Goal: Information Seeking & Learning: Stay updated

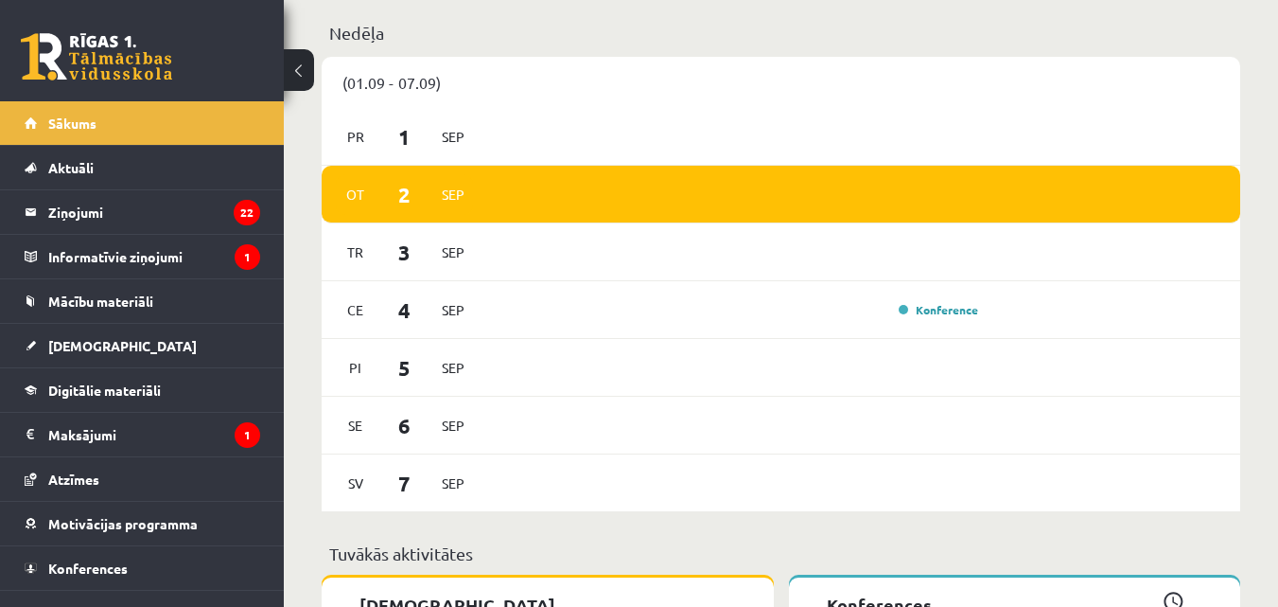
scroll to position [1545, 0]
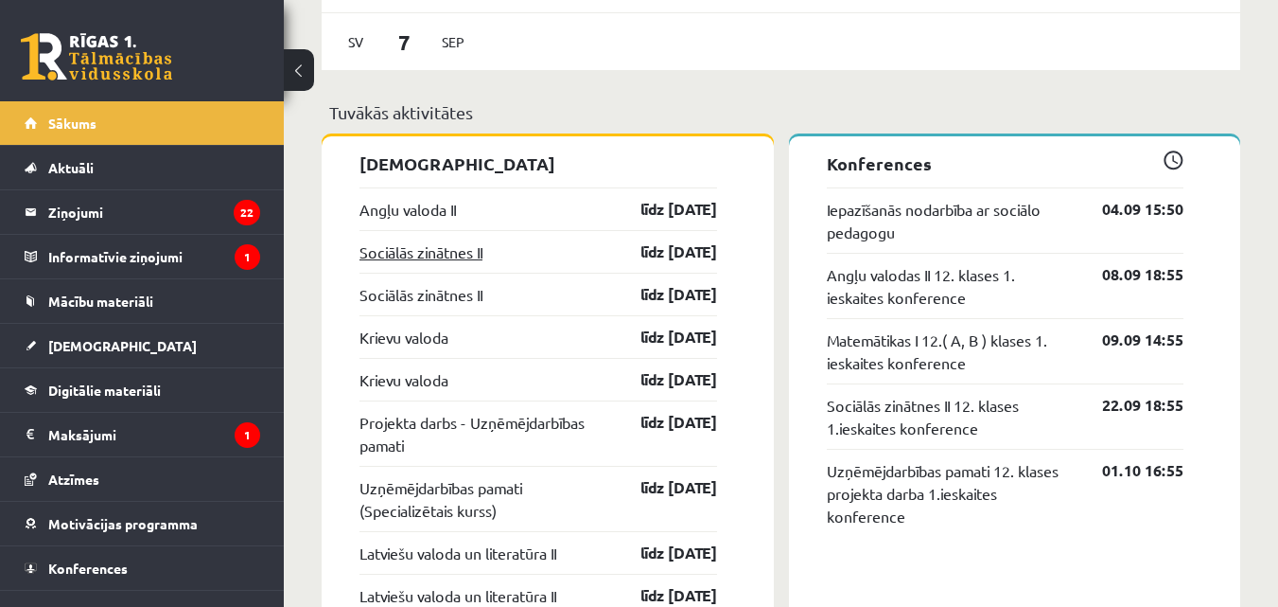
click at [442, 247] on link "Sociālās zinātnes II" at bounding box center [421, 251] width 123 height 23
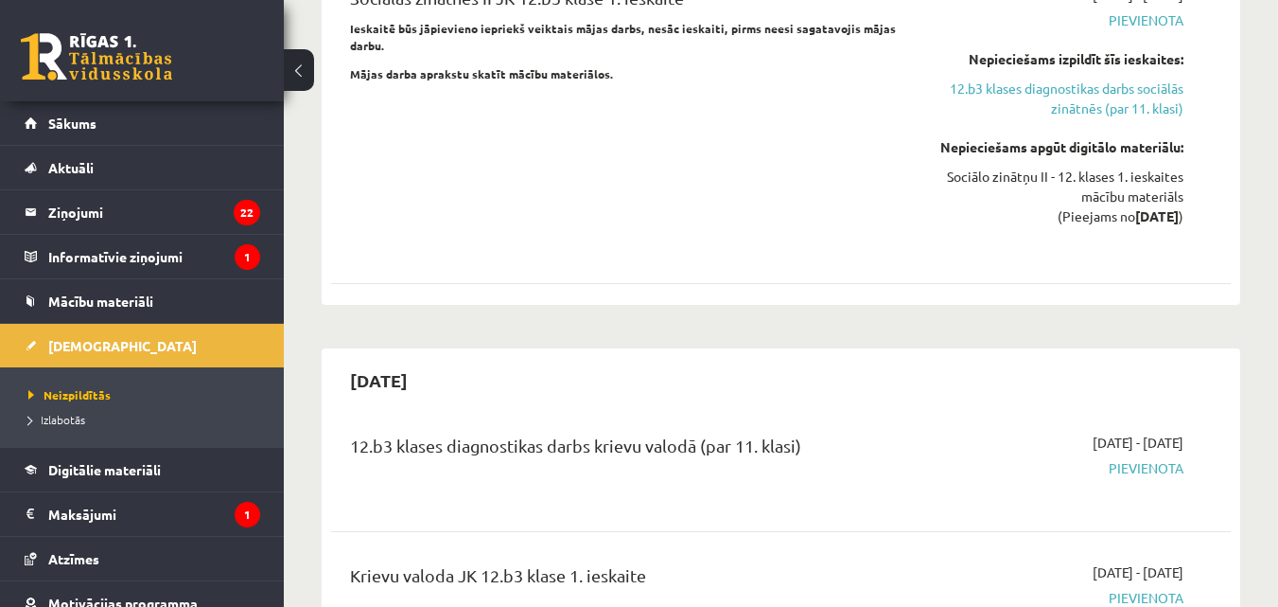
scroll to position [1325, 0]
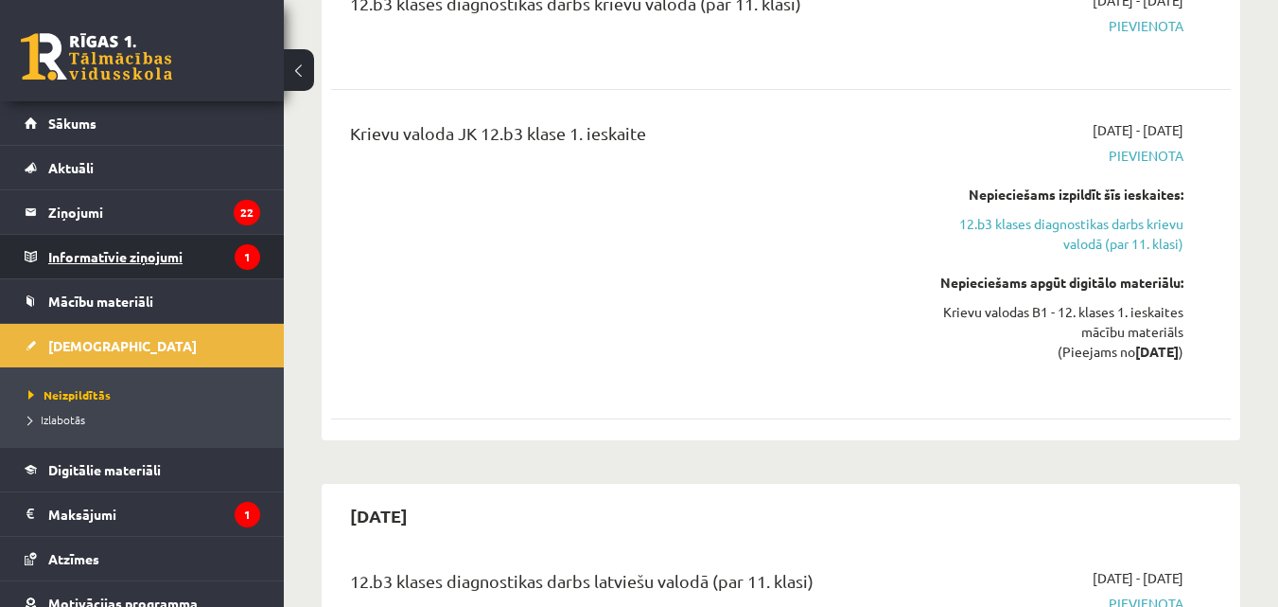
click at [73, 236] on legend "Informatīvie ziņojumi 1" at bounding box center [154, 257] width 212 height 44
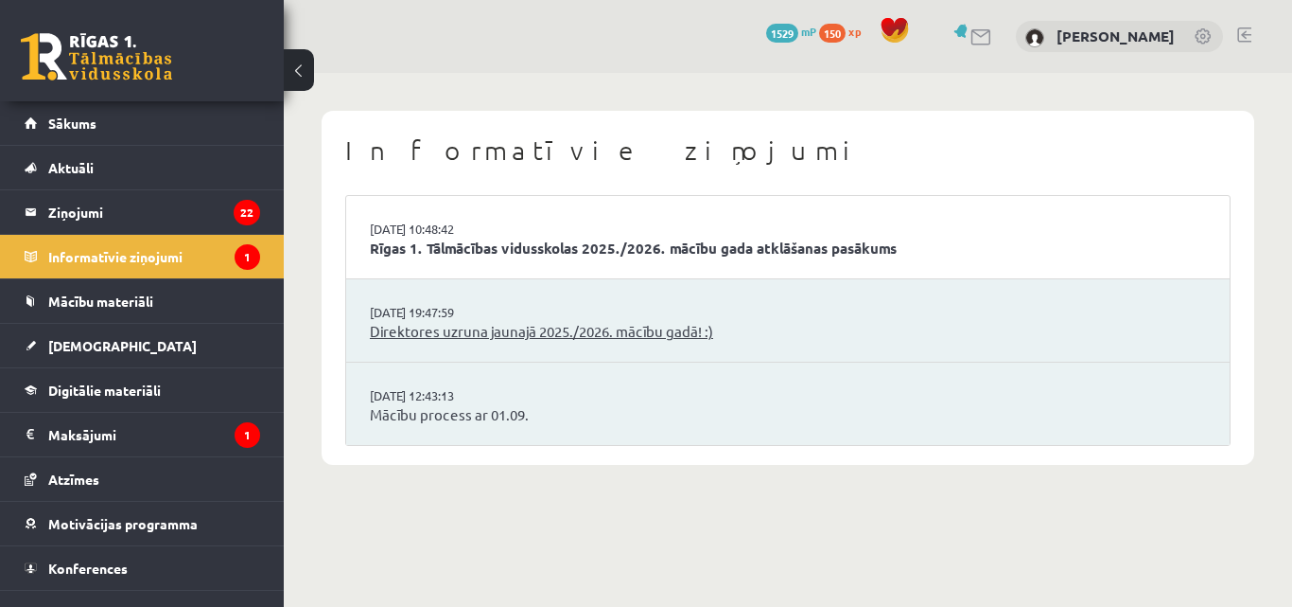
click at [514, 339] on link "Direktores uzruna jaunajā 2025./2026. mācību gadā! :)" at bounding box center [788, 332] width 836 height 22
